Goal: Transaction & Acquisition: Subscribe to service/newsletter

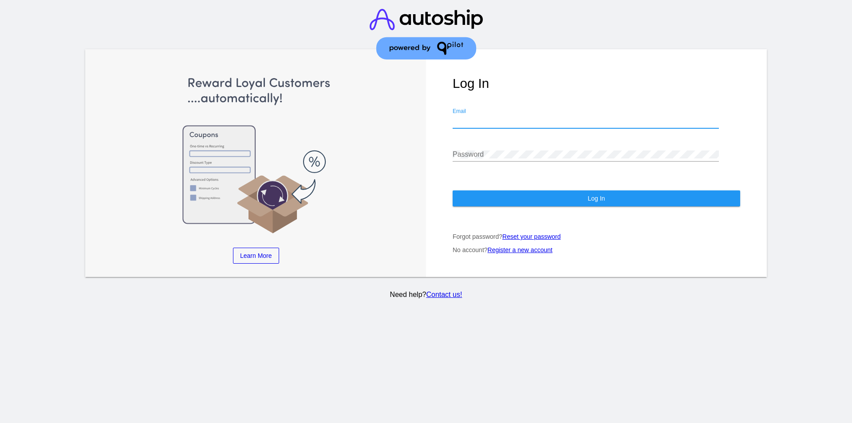
click at [495, 121] on input "Email" at bounding box center [586, 121] width 266 height 8
click at [495, 121] on input "Email" at bounding box center [582, 121] width 266 height 8
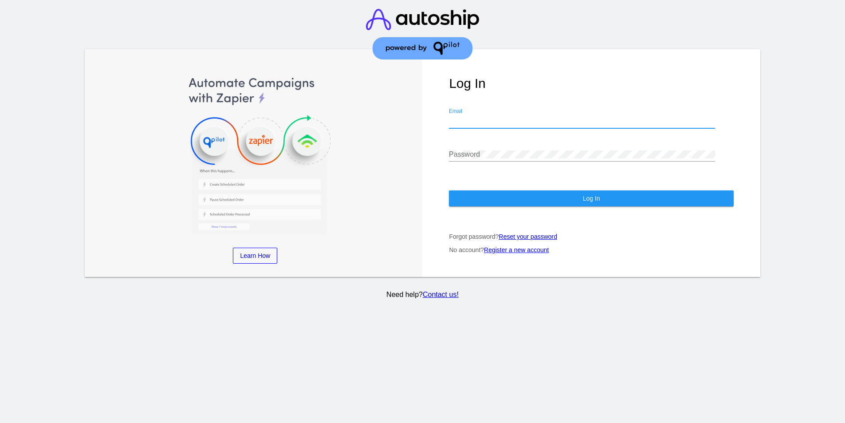
click at [467, 234] on p "Forgot password? Reset your password" at bounding box center [591, 236] width 285 height 7
click at [520, 253] on link "Register a new account" at bounding box center [520, 249] width 65 height 7
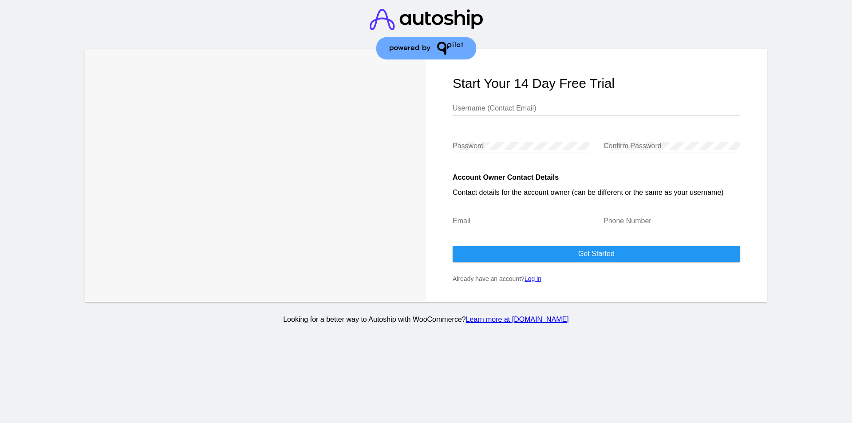
click at [507, 112] on input "Username (Contact Email)" at bounding box center [597, 108] width 288 height 8
type input "[EMAIL_ADDRESS][DOMAIN_NAME]"
click at [516, 140] on div "Password" at bounding box center [521, 143] width 137 height 20
click at [514, 111] on input "[EMAIL_ADDRESS][DOMAIN_NAME]" at bounding box center [597, 108] width 288 height 8
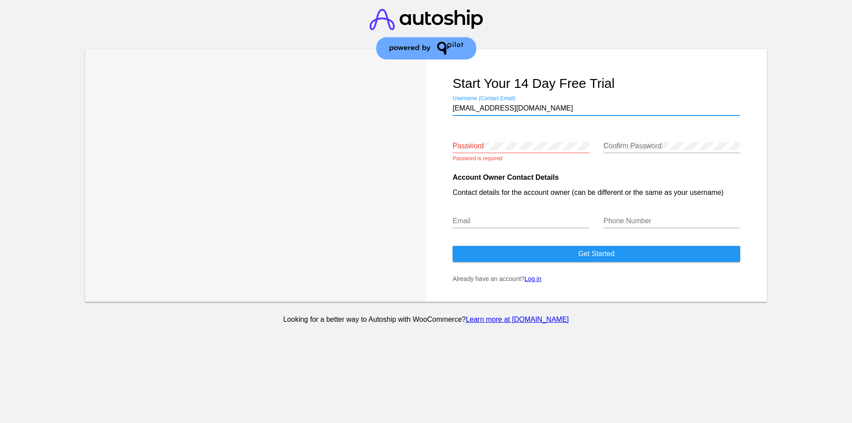
click at [514, 111] on input "[EMAIL_ADDRESS][DOMAIN_NAME]" at bounding box center [597, 108] width 288 height 8
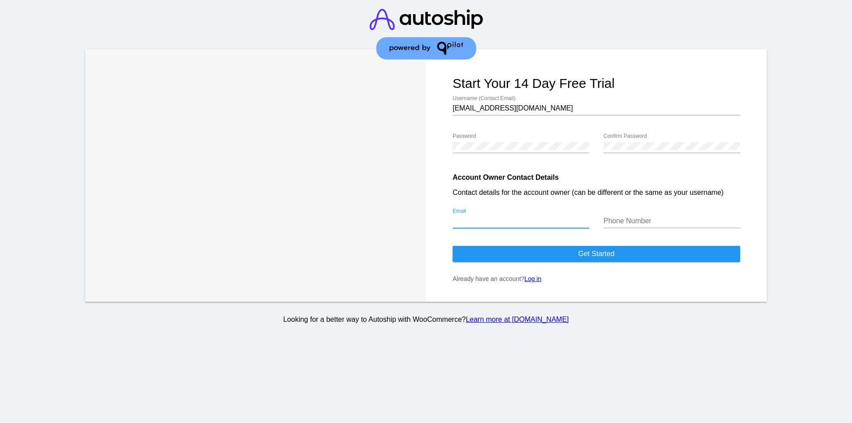
click at [489, 222] on input "Email" at bounding box center [521, 221] width 137 height 8
paste input "[EMAIL_ADDRESS][DOMAIN_NAME]"
type input "[EMAIL_ADDRESS][DOMAIN_NAME]"
click at [657, 223] on input "Phone Number" at bounding box center [672, 221] width 137 height 8
type input "7876749733"
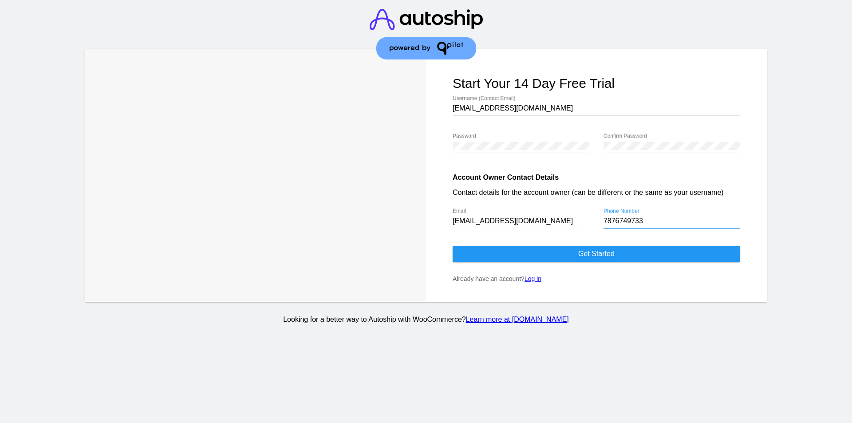
click at [634, 255] on button "Get started" at bounding box center [597, 254] width 288 height 16
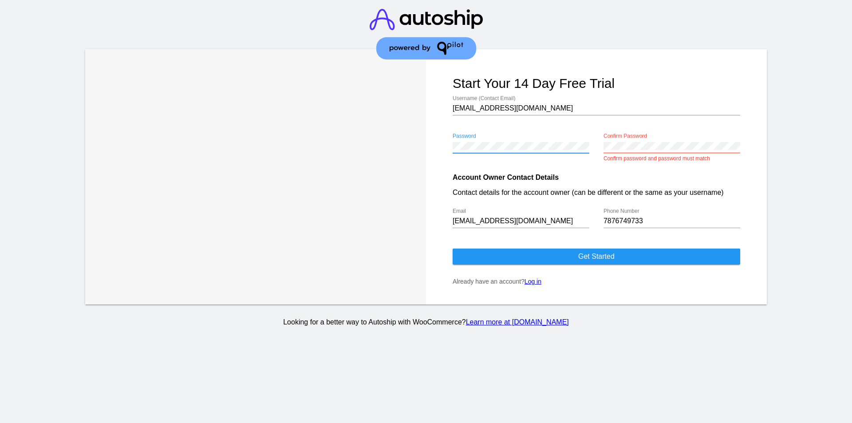
click at [640, 141] on div "Confirm Password" at bounding box center [672, 143] width 137 height 20
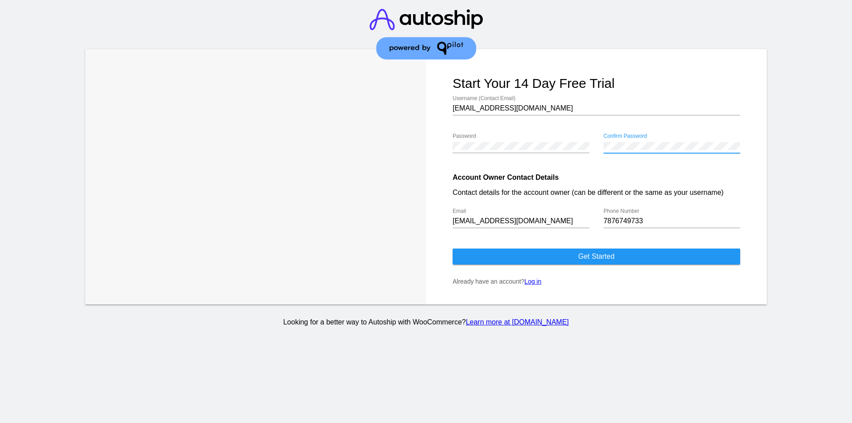
click at [614, 257] on span "Get started" at bounding box center [596, 257] width 36 height 8
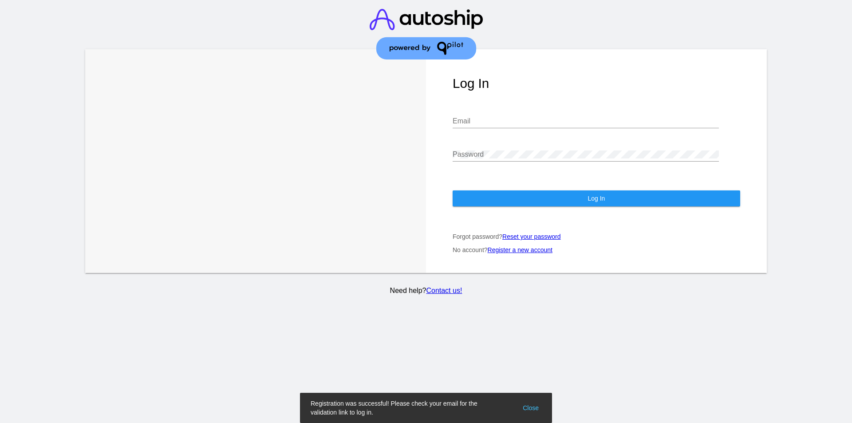
type input "[EMAIL_ADDRESS][DOMAIN_NAME]"
click at [542, 202] on button "Log In" at bounding box center [597, 198] width 288 height 16
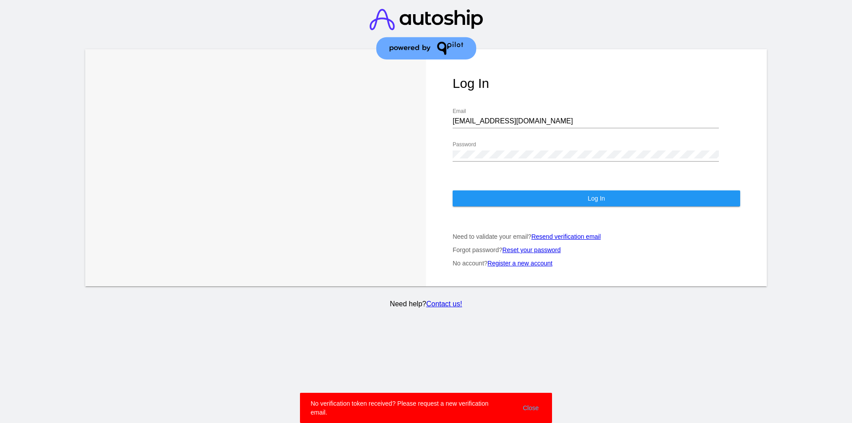
click at [572, 239] on link "Resend verification email" at bounding box center [565, 236] width 69 height 7
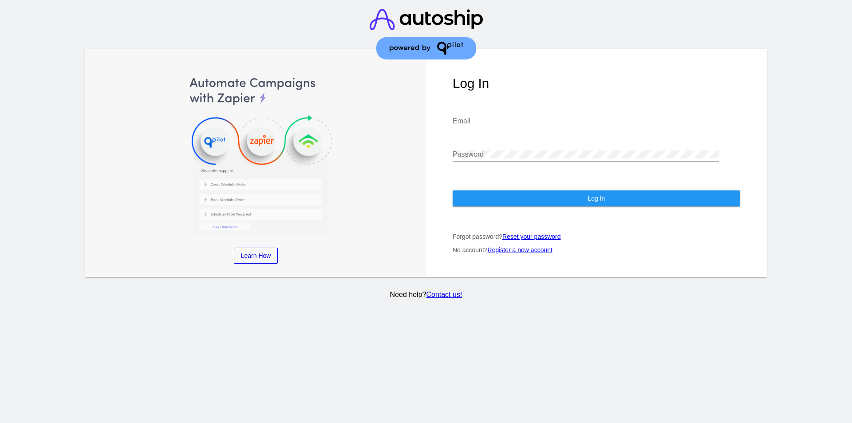
type input "[EMAIL_ADDRESS][DOMAIN_NAME]"
click at [571, 202] on button "Log In" at bounding box center [597, 198] width 288 height 16
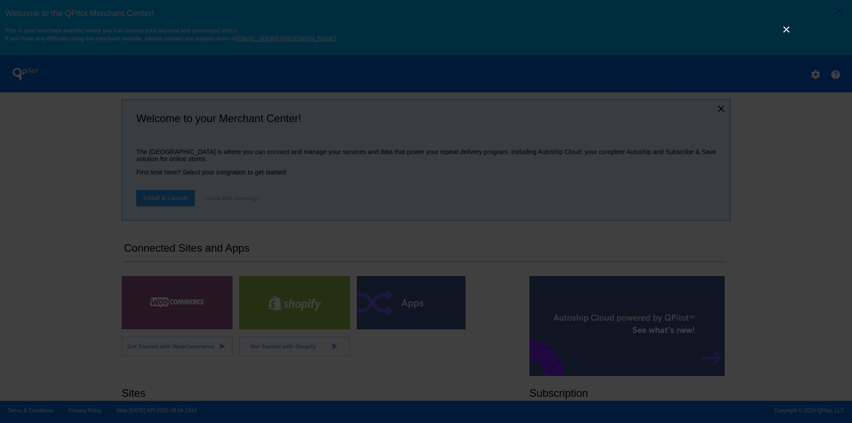
click at [785, 29] on link "×" at bounding box center [786, 29] width 11 height 11
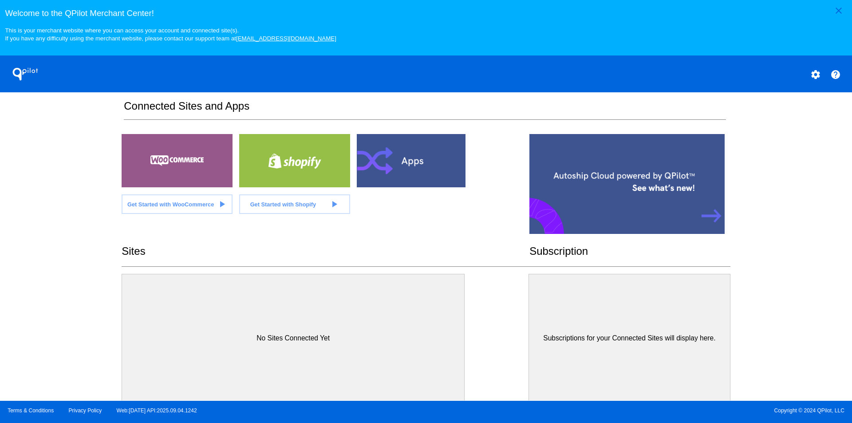
scroll to position [144, 0]
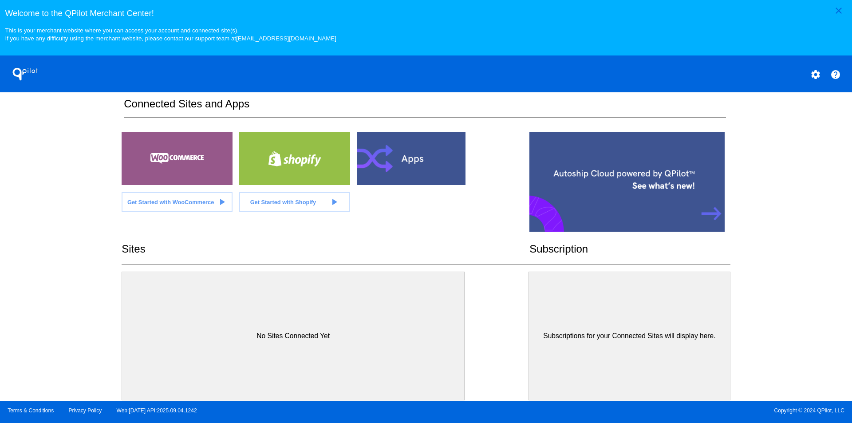
click at [186, 203] on span "Get Started with WooCommerce" at bounding box center [170, 202] width 87 height 7
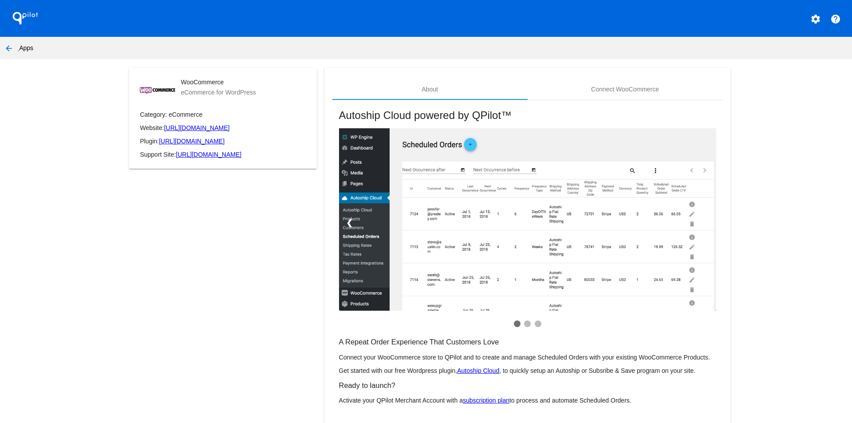
scroll to position [23, 0]
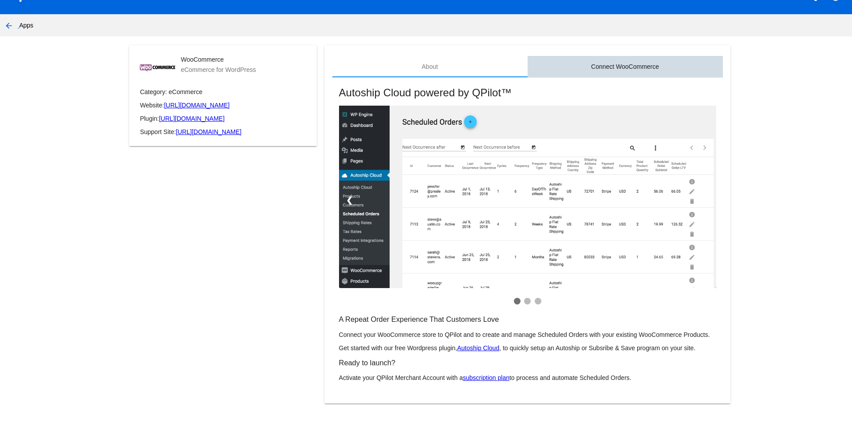
click at [615, 68] on div "Connect WooCommerce" at bounding box center [625, 66] width 68 height 7
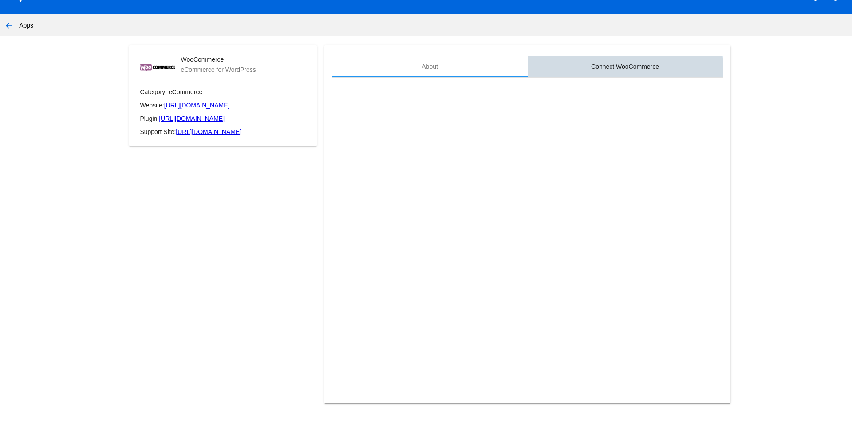
scroll to position [0, 0]
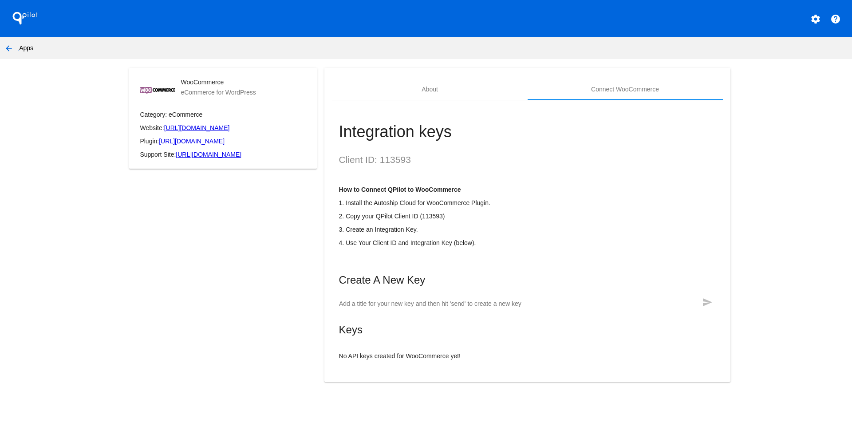
click at [415, 297] on div "Add a title for your new key and then hit 'send' to create a new key" at bounding box center [517, 301] width 356 height 17
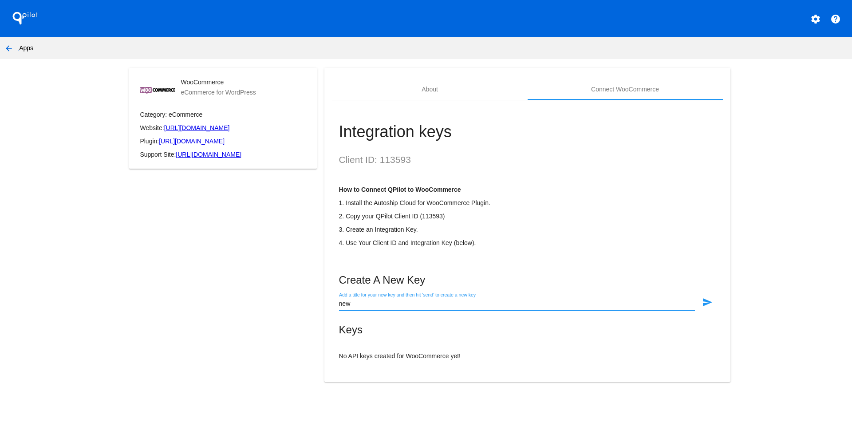
type input "new"
click at [702, 300] on mat-icon "send" at bounding box center [707, 302] width 11 height 11
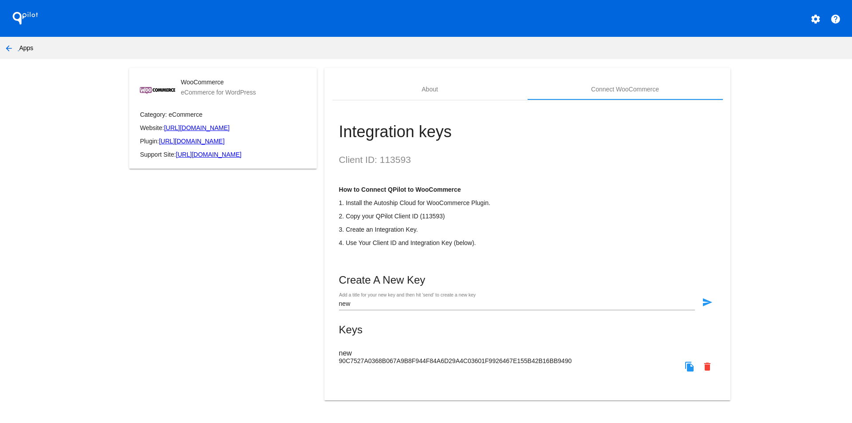
click at [401, 162] on h2 "Client ID: 113593" at bounding box center [527, 159] width 377 height 11
copy h2 "113593"
click at [691, 366] on mat-icon "file_copy" at bounding box center [689, 366] width 11 height 11
copy h2 "113593"
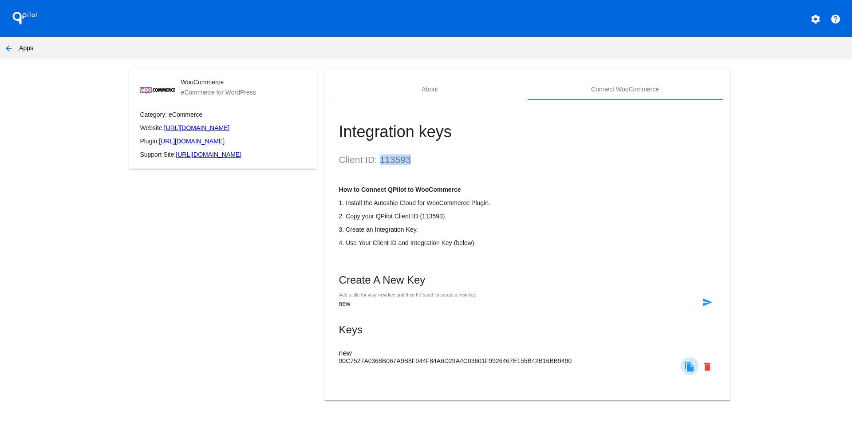
click at [691, 366] on mat-icon "file_copy" at bounding box center [689, 366] width 11 height 11
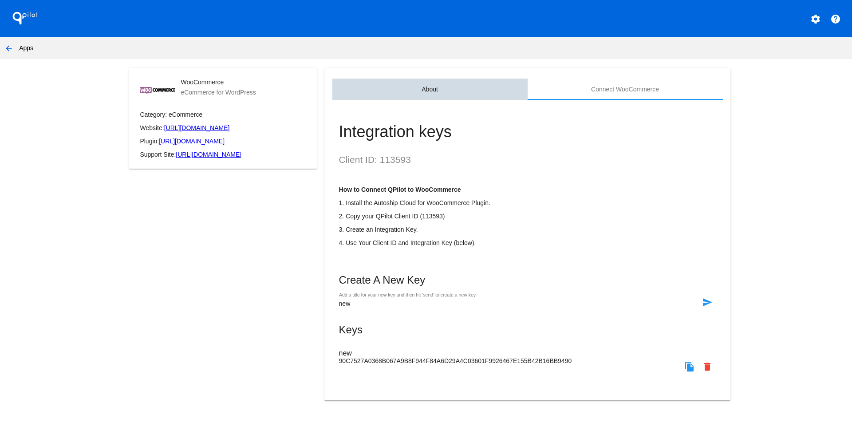
click at [438, 94] on div "About" at bounding box center [429, 89] width 195 height 21
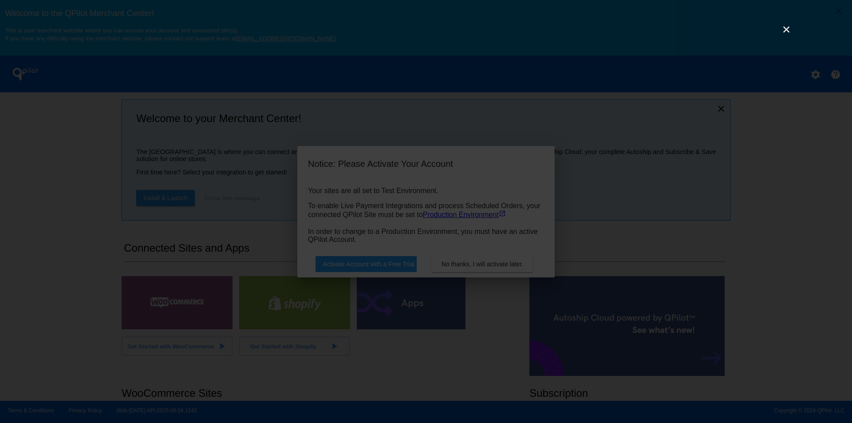
click at [789, 26] on link "×" at bounding box center [786, 29] width 11 height 11
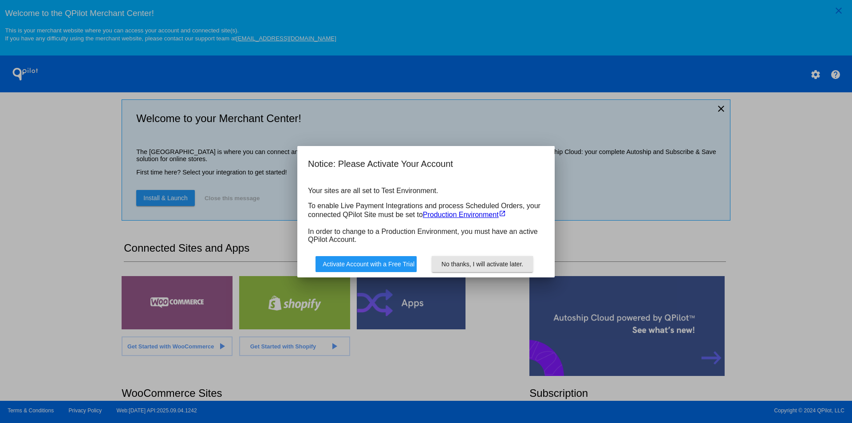
click at [470, 266] on span "No thanks, I will activate later." at bounding box center [483, 263] width 82 height 7
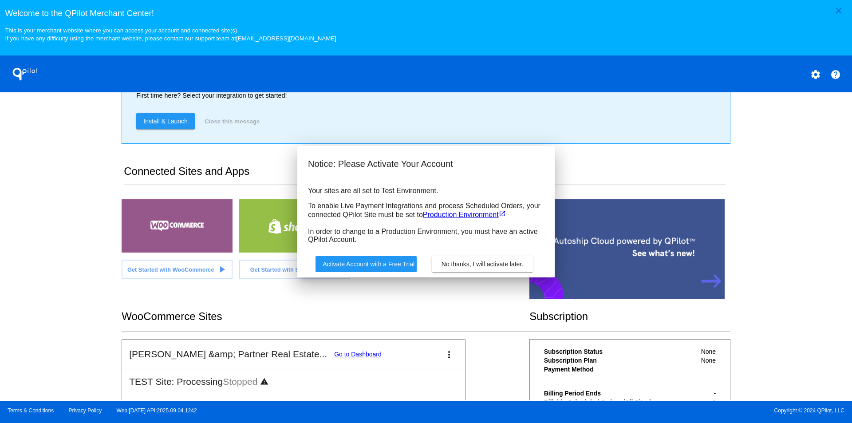
scroll to position [175, 0]
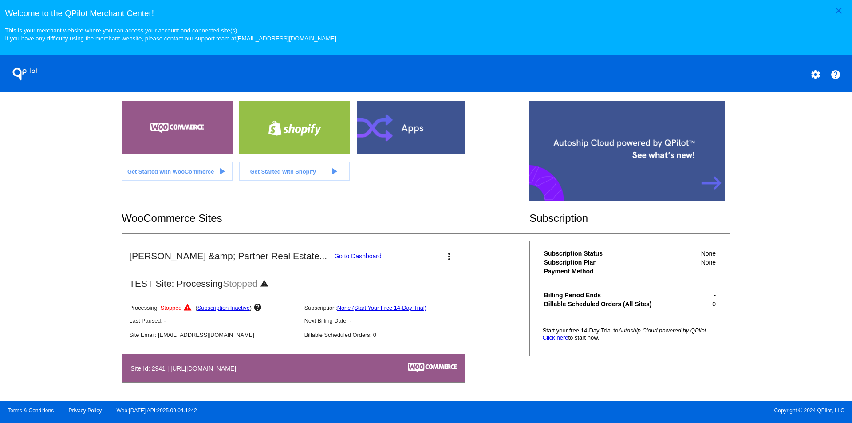
click at [230, 308] on link "Subscription Inactive" at bounding box center [223, 307] width 52 height 7
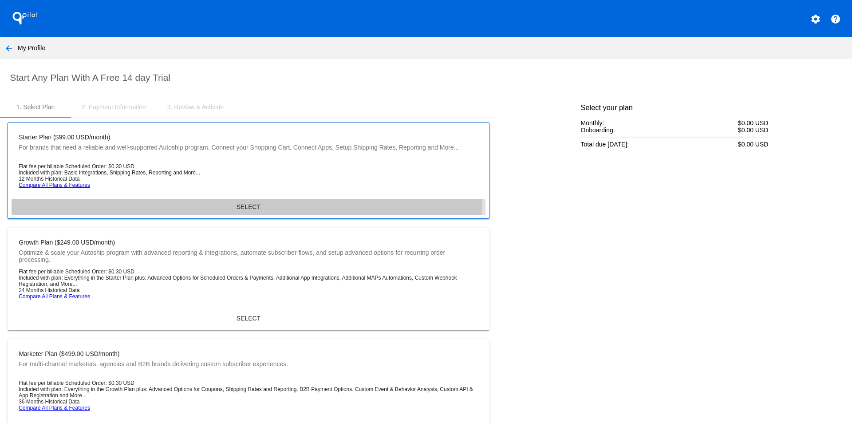
click at [244, 203] on span "SELECT" at bounding box center [249, 206] width 24 height 7
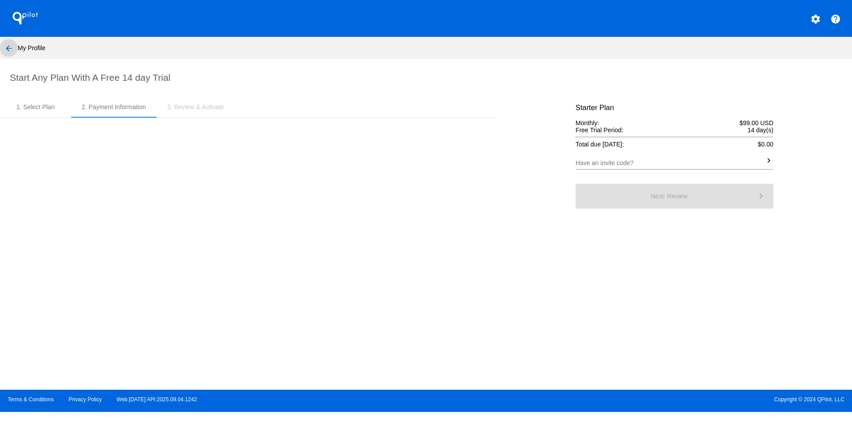
click at [10, 48] on mat-icon "arrow_back" at bounding box center [9, 48] width 11 height 11
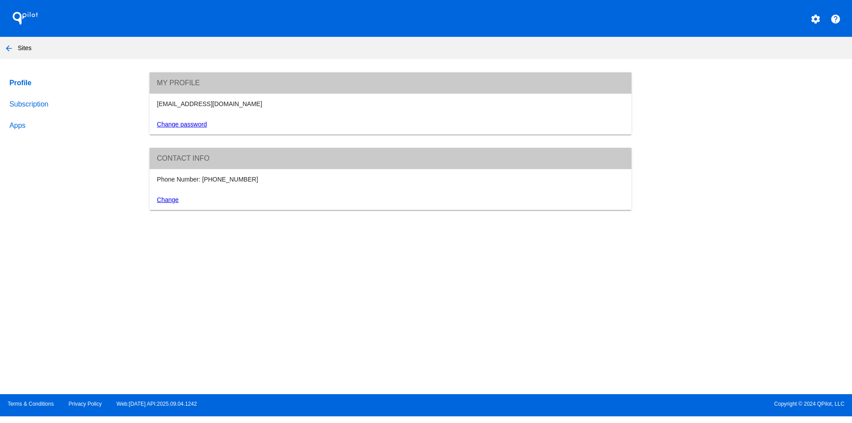
click at [29, 102] on link "Subscription" at bounding box center [71, 104] width 127 height 21
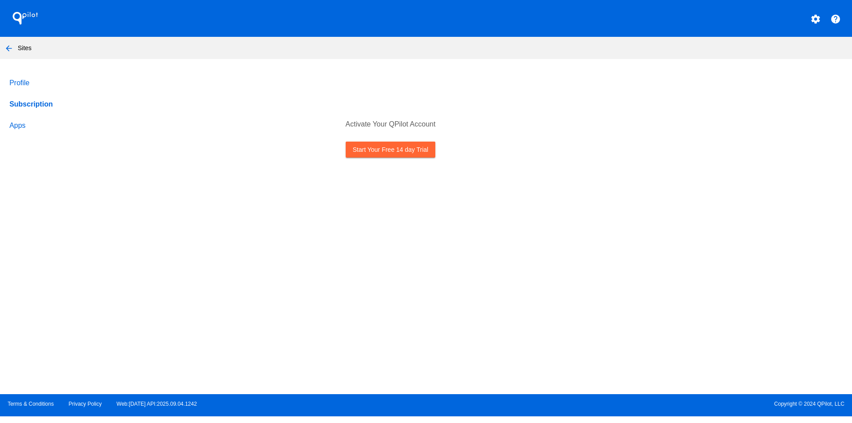
click at [365, 153] on link "Start Your Free 14 day Trial" at bounding box center [391, 150] width 90 height 16
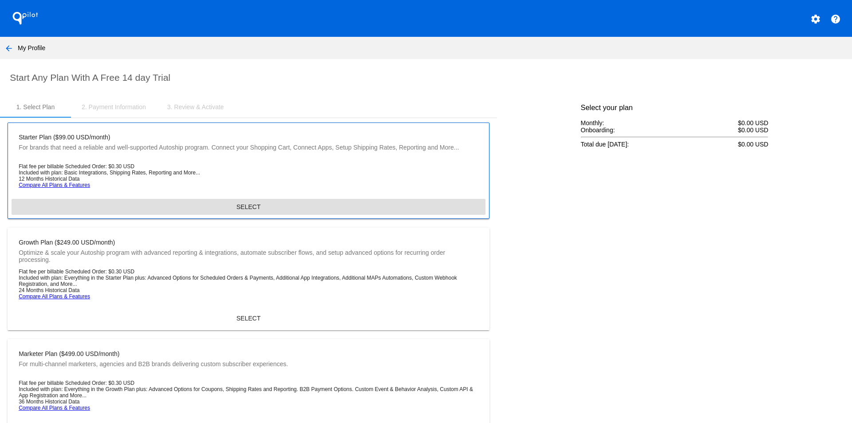
click at [246, 206] on span "SELECT" at bounding box center [249, 206] width 24 height 7
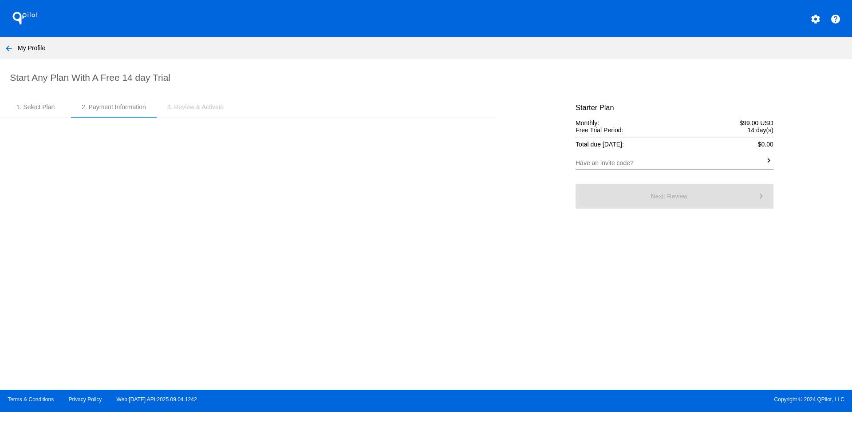
click at [659, 164] on input "Have an invite code?" at bounding box center [670, 163] width 189 height 7
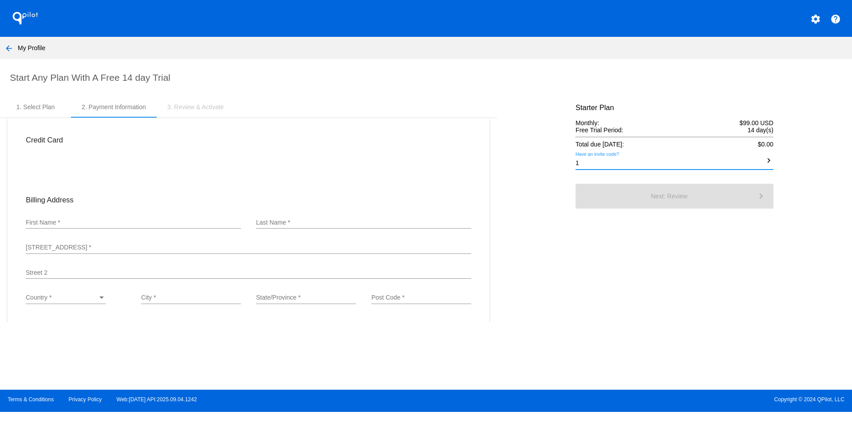
type input "1"
click at [127, 208] on div "Billing Address" at bounding box center [248, 200] width 461 height 23
click at [124, 215] on div "First Name *" at bounding box center [133, 219] width 215 height 17
click at [6, 52] on mat-icon "arrow_back" at bounding box center [9, 48] width 11 height 11
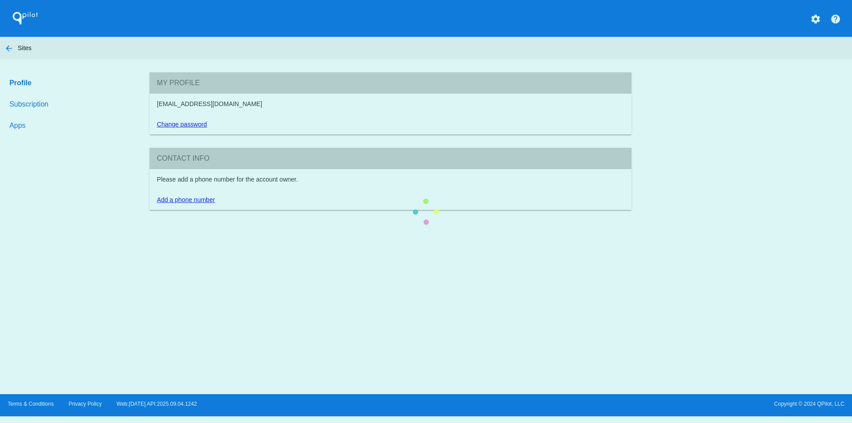
click at [150, 72] on section "My Profile akshayblossom.coder@gmail.com Change password Contact info Please ad…" at bounding box center [391, 141] width 482 height 138
